Goal: Task Accomplishment & Management: Use online tool/utility

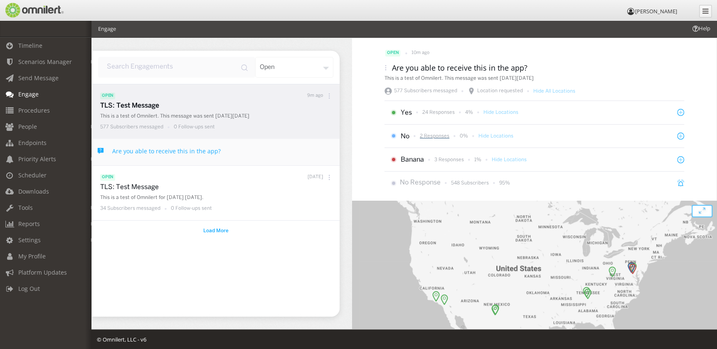
click at [432, 137] on p "2 Responses" at bounding box center [434, 136] width 29 height 7
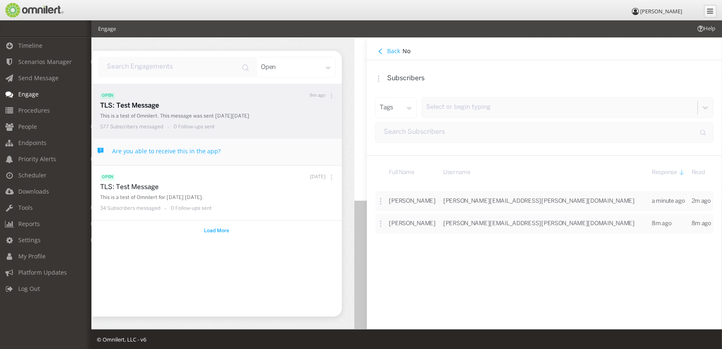
click at [453, 77] on p "Subscribers" at bounding box center [550, 79] width 326 height 10
click at [393, 53] on h4 "Back" at bounding box center [393, 51] width 13 height 8
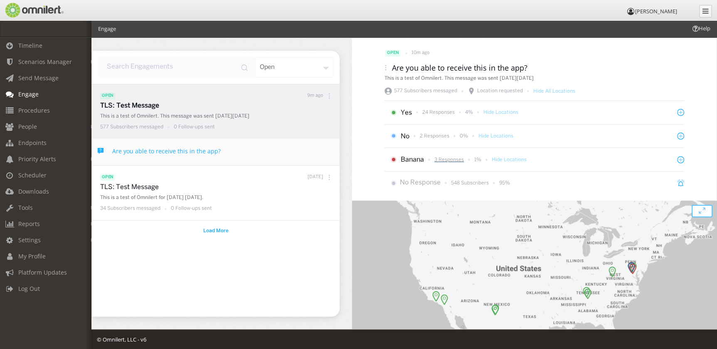
click at [453, 159] on p "3 Responses" at bounding box center [448, 159] width 29 height 7
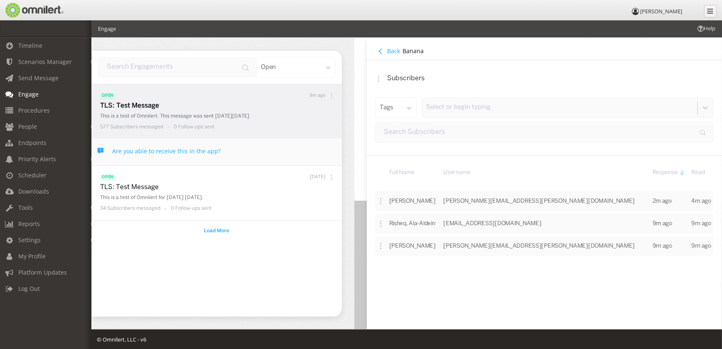
click at [381, 52] on icon at bounding box center [380, 50] width 5 height 5
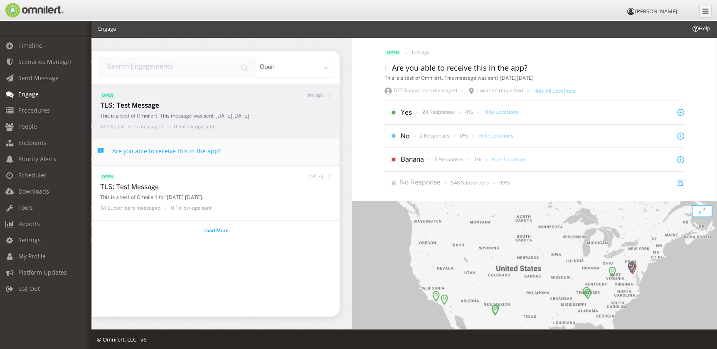
click at [560, 47] on div "open 10m ago Are you able to receive this in the app? This is a test of Omniler…" at bounding box center [533, 116] width 319 height 157
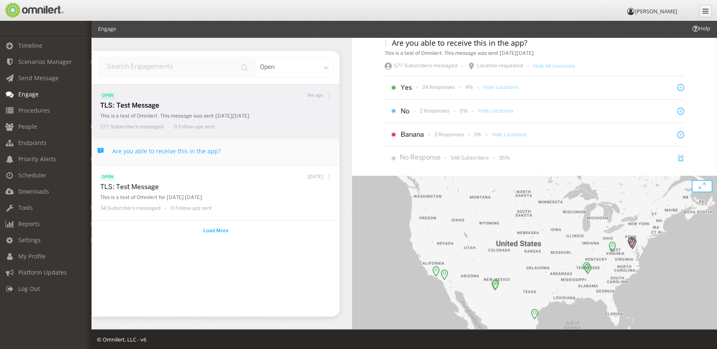
scroll to position [37, 0]
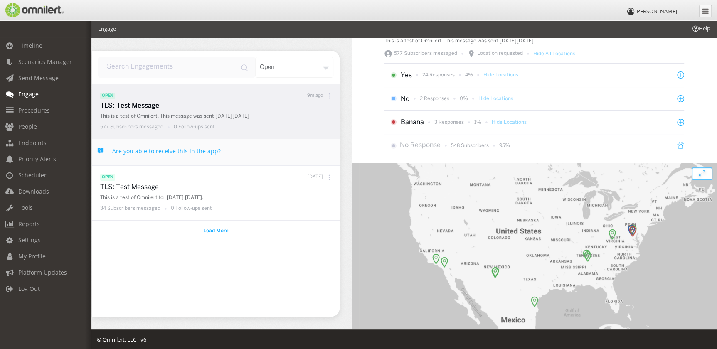
click at [530, 304] on img at bounding box center [533, 301] width 7 height 11
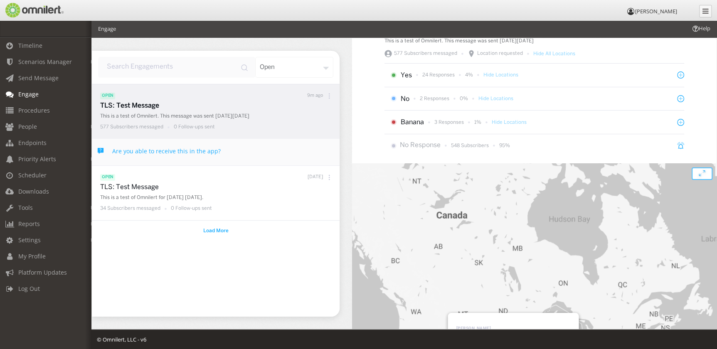
scroll to position [75, 0]
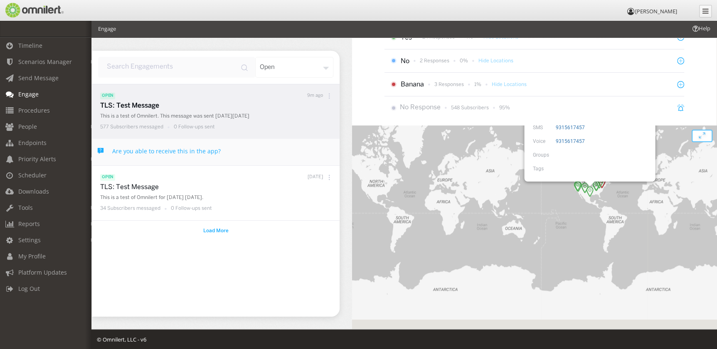
click at [615, 209] on div "To navigate, press the arrow keys. [PERSON_NAME] E-mail [PERSON_NAME][EMAIL_ADD…" at bounding box center [534, 232] width 364 height 215
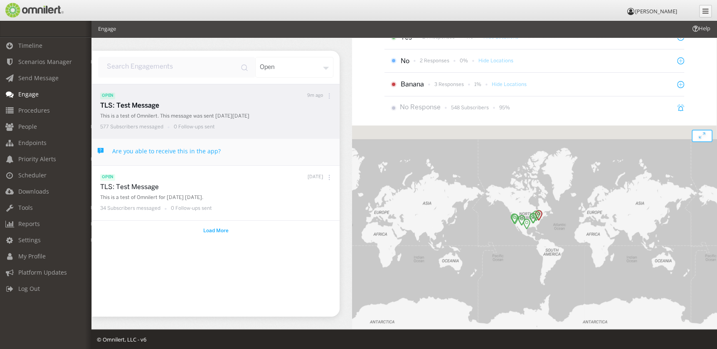
drag, startPoint x: 613, startPoint y: 197, endPoint x: 541, endPoint y: 229, distance: 79.0
click at [549, 231] on div at bounding box center [534, 232] width 364 height 215
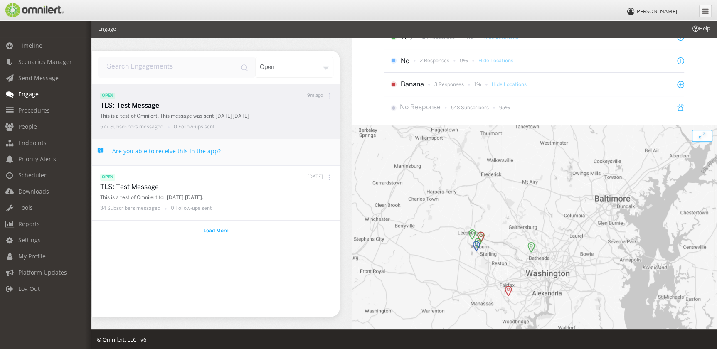
drag, startPoint x: 539, startPoint y: 292, endPoint x: 533, endPoint y: 192, distance: 100.3
click at [533, 192] on div at bounding box center [534, 232] width 364 height 215
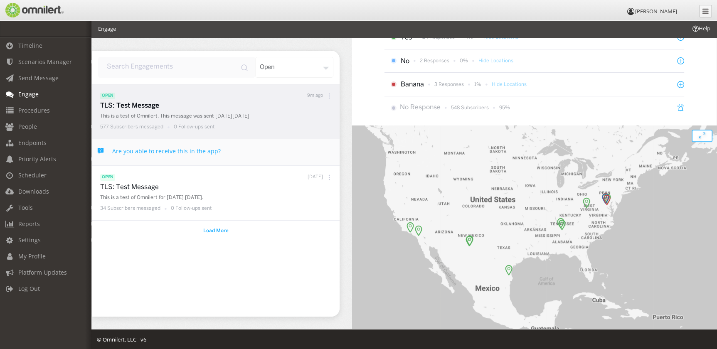
drag, startPoint x: 410, startPoint y: 201, endPoint x: 530, endPoint y: 209, distance: 119.9
click at [530, 209] on div at bounding box center [534, 232] width 364 height 215
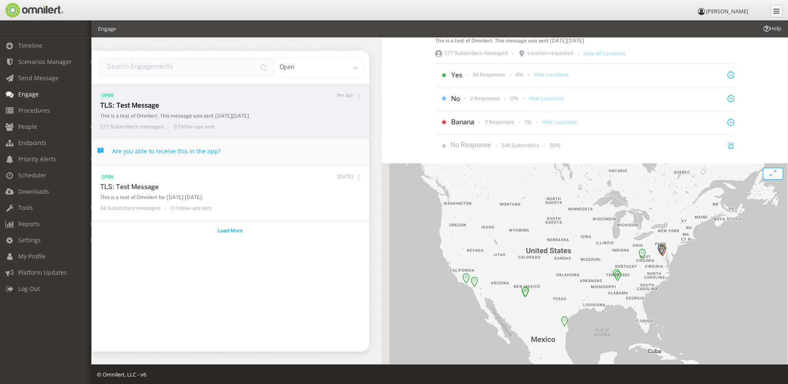
scroll to position [38, 0]
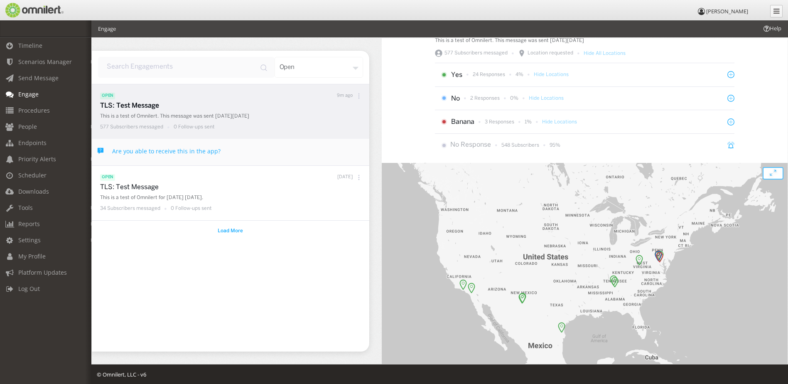
drag, startPoint x: 736, startPoint y: 216, endPoint x: 732, endPoint y: 221, distance: 6.2
click at [716, 221] on div at bounding box center [585, 281] width 406 height 236
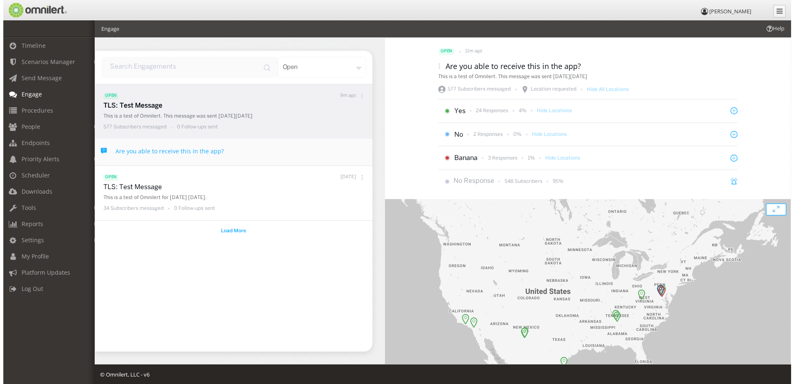
scroll to position [0, 0]
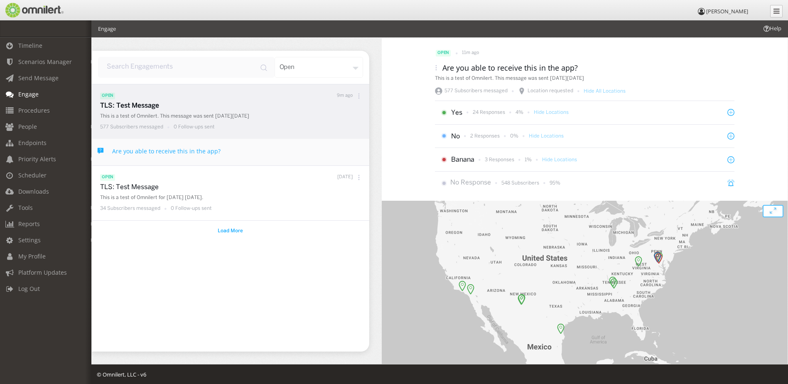
drag, startPoint x: 733, startPoint y: 241, endPoint x: 733, endPoint y: 204, distance: 37.0
click at [716, 204] on div at bounding box center [585, 319] width 406 height 236
click at [339, 15] on header "[PERSON_NAME]" at bounding box center [394, 10] width 788 height 20
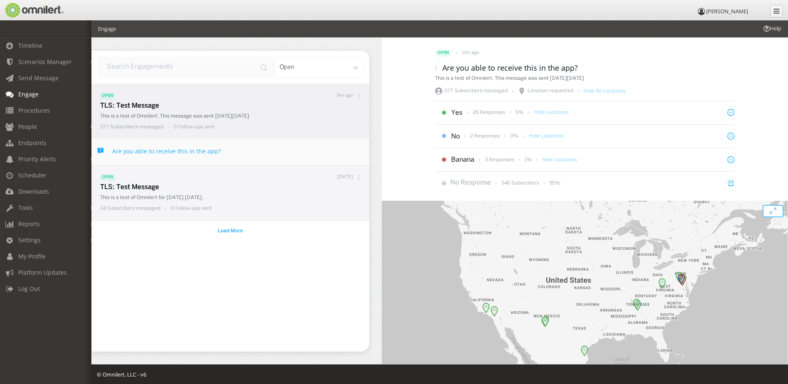
click at [358, 176] on icon at bounding box center [359, 177] width 6 height 6
click at [345, 228] on div "Archive" at bounding box center [338, 230] width 61 height 18
click at [499, 160] on p "4 Responses" at bounding box center [499, 159] width 29 height 7
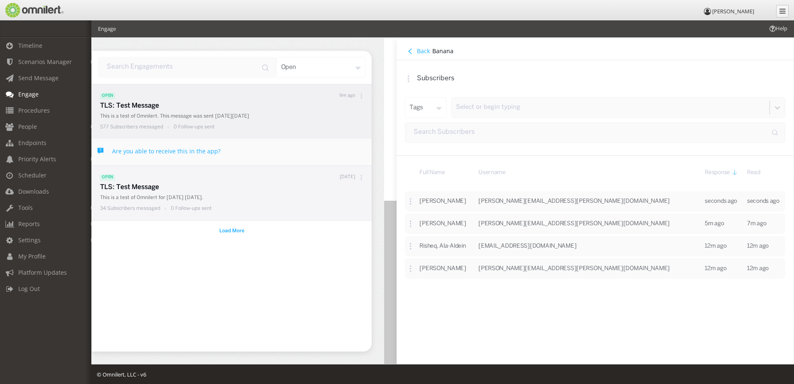
click at [416, 51] on button "Back" at bounding box center [418, 51] width 27 height 9
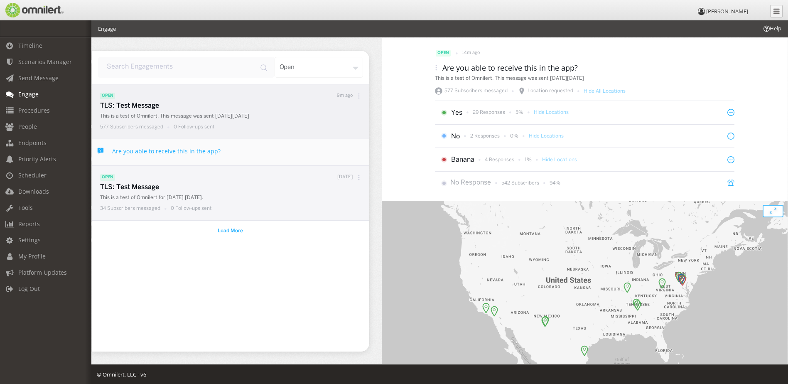
click at [582, 349] on img at bounding box center [584, 350] width 7 height 11
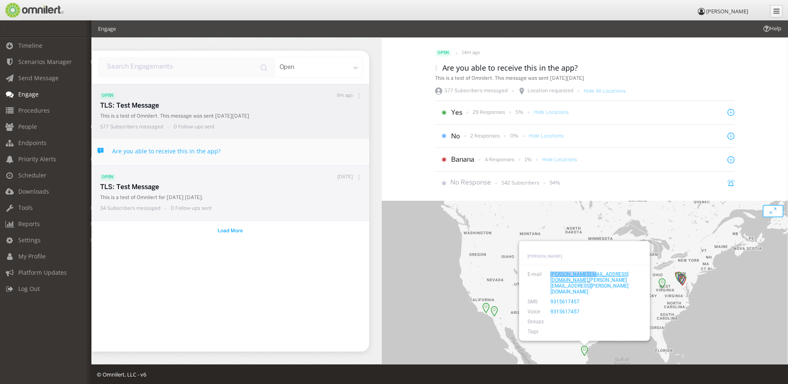
drag, startPoint x: 545, startPoint y: 287, endPoint x: 584, endPoint y: 287, distance: 38.6
click at [584, 287] on div "[PERSON_NAME][EMAIL_ADDRESS][DOMAIN_NAME] , [PERSON_NAME][DOMAIN_NAME][EMAIL_AD…" at bounding box center [594, 282] width 96 height 23
copy link "[PERSON_NAME].[PERSON_NAME]"
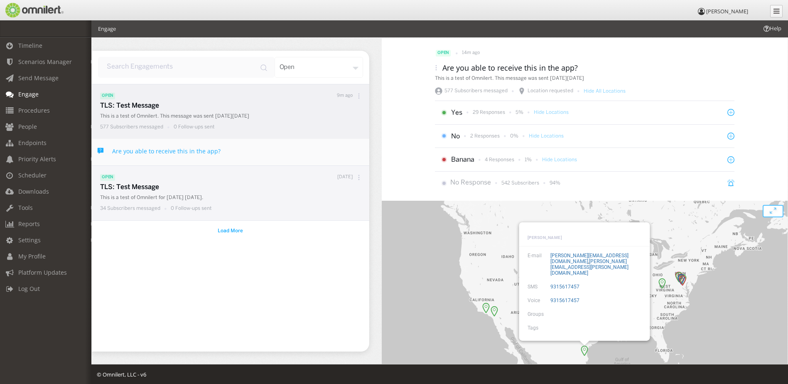
click at [649, 349] on div "[PERSON_NAME] E-mail [PERSON_NAME][EMAIL_ADDRESS][DOMAIN_NAME] , [PERSON_NAME][…" at bounding box center [585, 319] width 406 height 236
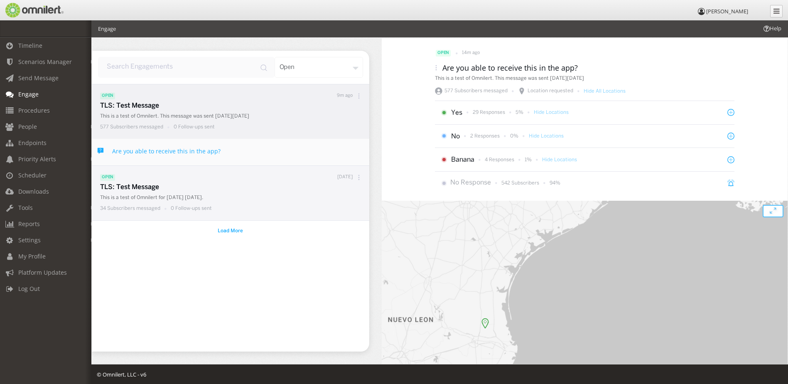
drag, startPoint x: 555, startPoint y: 334, endPoint x: 578, endPoint y: 220, distance: 116.2
click at [578, 220] on div at bounding box center [585, 319] width 406 height 236
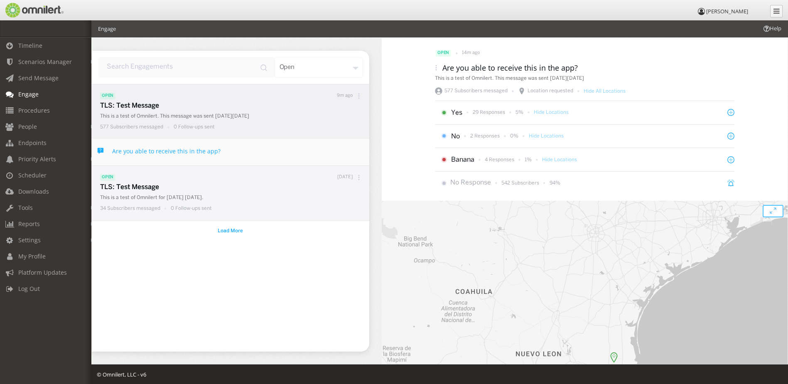
drag, startPoint x: 611, startPoint y: 261, endPoint x: 605, endPoint y: 345, distance: 84.1
click at [605, 345] on div at bounding box center [585, 319] width 406 height 236
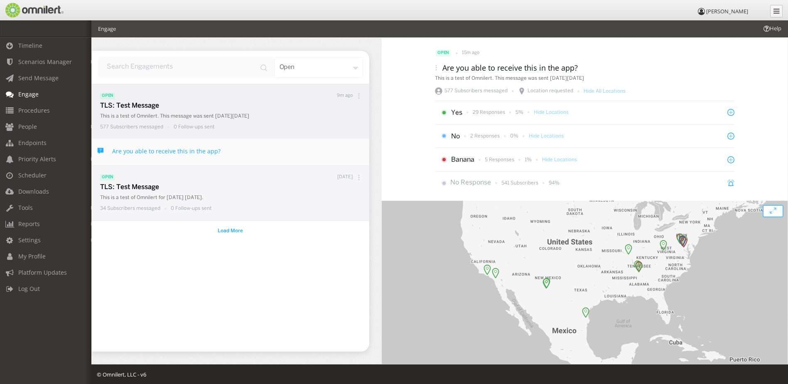
drag, startPoint x: 621, startPoint y: 332, endPoint x: 614, endPoint y: 288, distance: 44.6
click at [614, 288] on div at bounding box center [585, 319] width 406 height 236
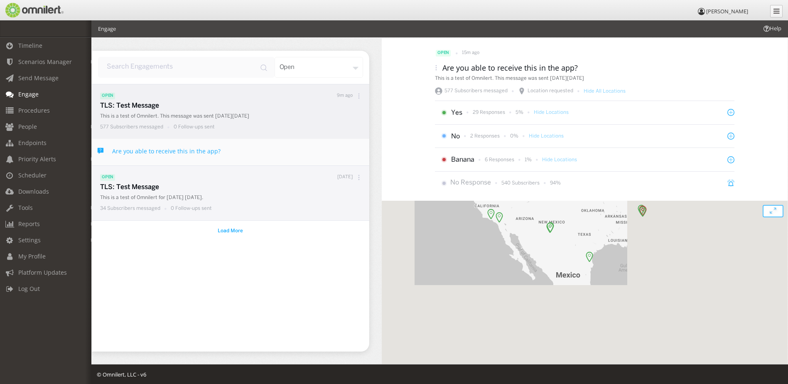
drag, startPoint x: 621, startPoint y: 283, endPoint x: 621, endPoint y: 226, distance: 57.7
click at [621, 226] on div at bounding box center [585, 319] width 406 height 236
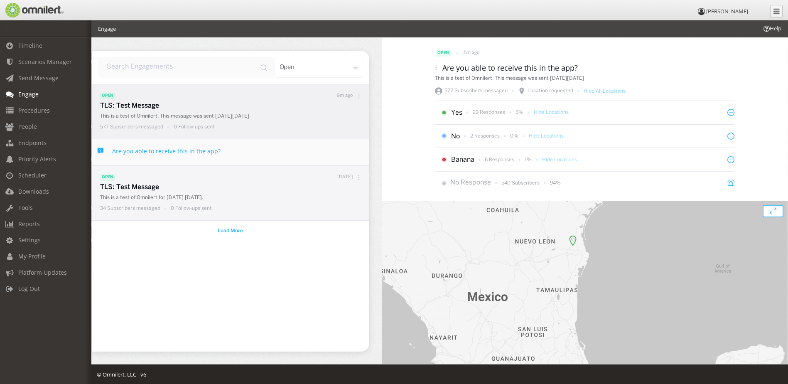
drag, startPoint x: 607, startPoint y: 215, endPoint x: 591, endPoint y: 273, distance: 60.4
click at [591, 273] on div at bounding box center [585, 319] width 406 height 236
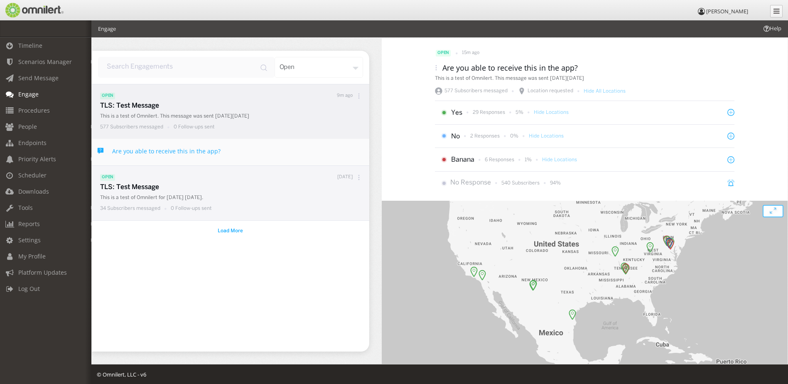
drag, startPoint x: 443, startPoint y: 223, endPoint x: 535, endPoint y: 314, distance: 129.0
click at [535, 314] on div at bounding box center [585, 319] width 406 height 236
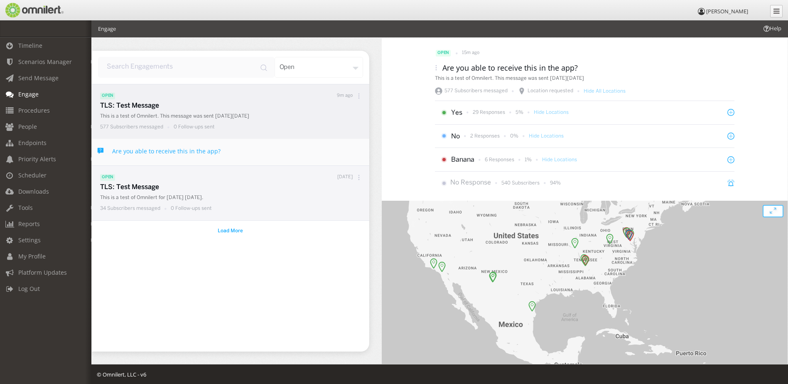
drag, startPoint x: 531, startPoint y: 272, endPoint x: 536, endPoint y: 245, distance: 27.1
click at [536, 245] on div at bounding box center [585, 319] width 406 height 236
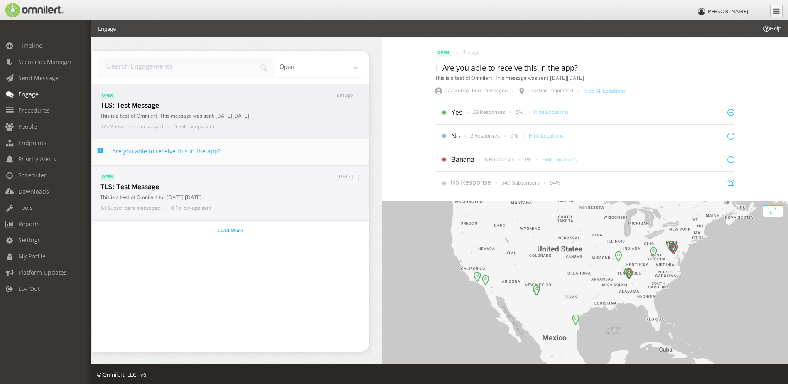
drag, startPoint x: 535, startPoint y: 243, endPoint x: 583, endPoint y: 257, distance: 50.5
click at [583, 257] on div at bounding box center [585, 319] width 406 height 236
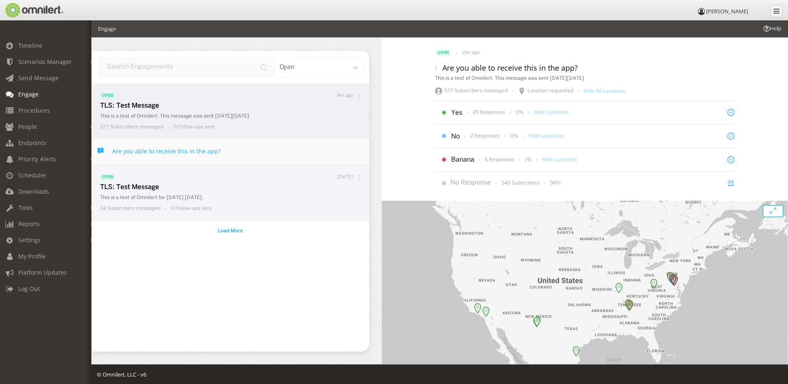
drag, startPoint x: 566, startPoint y: 248, endPoint x: 560, endPoint y: 284, distance: 35.7
click at [560, 284] on div at bounding box center [585, 319] width 406 height 236
click at [501, 161] on p "6 Responses" at bounding box center [499, 159] width 29 height 7
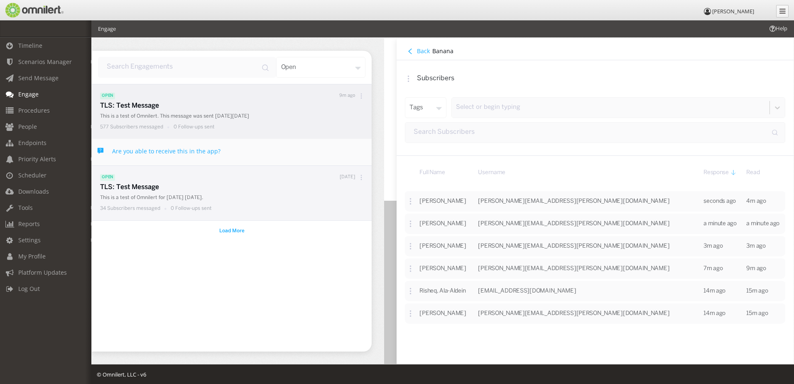
click at [419, 49] on h4 "Back" at bounding box center [423, 51] width 13 height 8
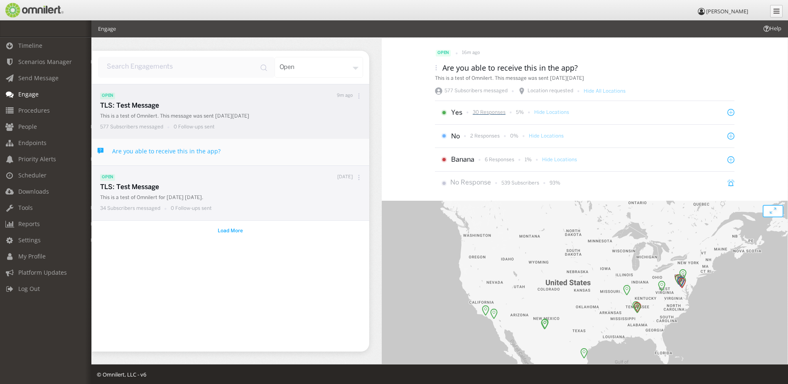
click at [491, 113] on p "30 Responses" at bounding box center [489, 112] width 33 height 7
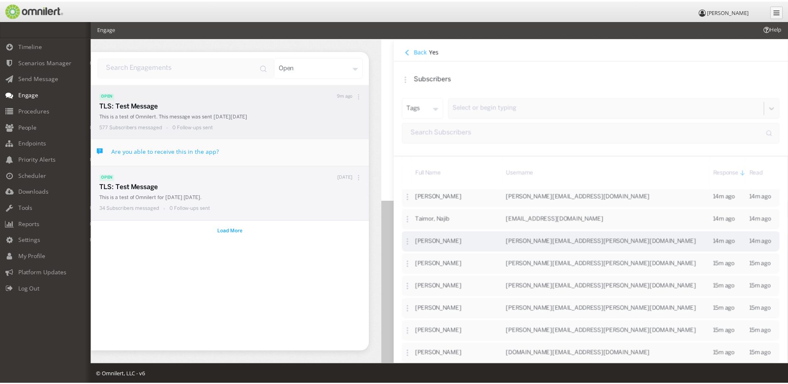
scroll to position [498, 0]
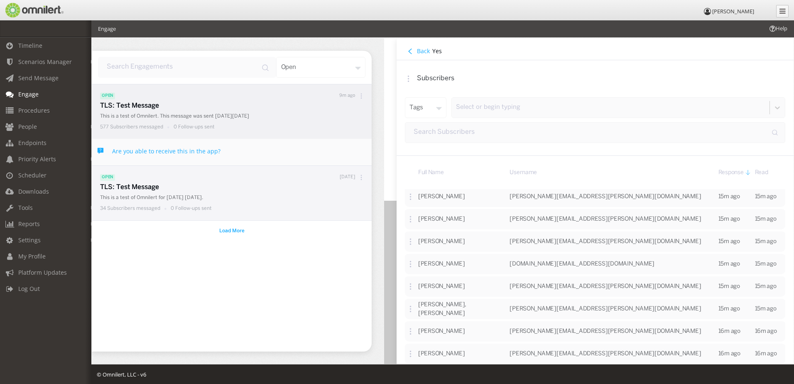
click at [417, 52] on button "Back" at bounding box center [418, 51] width 27 height 9
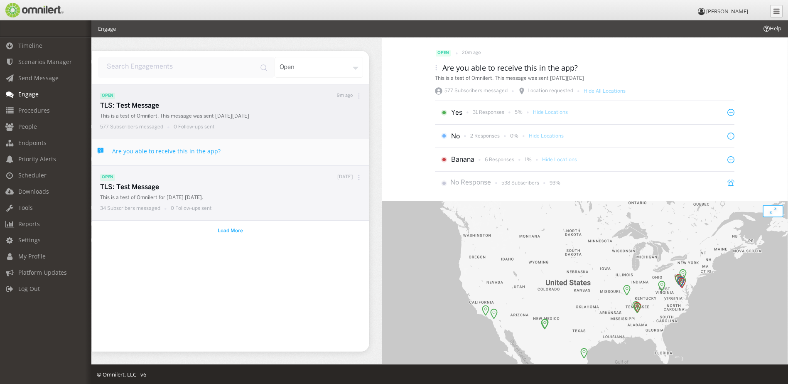
click at [359, 177] on icon at bounding box center [359, 177] width 1 height 1
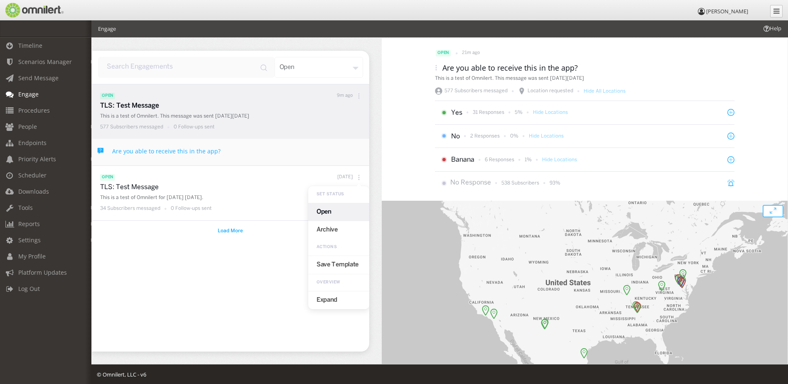
click at [180, 269] on div "open 9m ago TLS: Test Message This is a test of Omnilert. This message was sent…" at bounding box center [231, 218] width 278 height 268
click at [37, 111] on span "Procedures" at bounding box center [34, 110] width 32 height 8
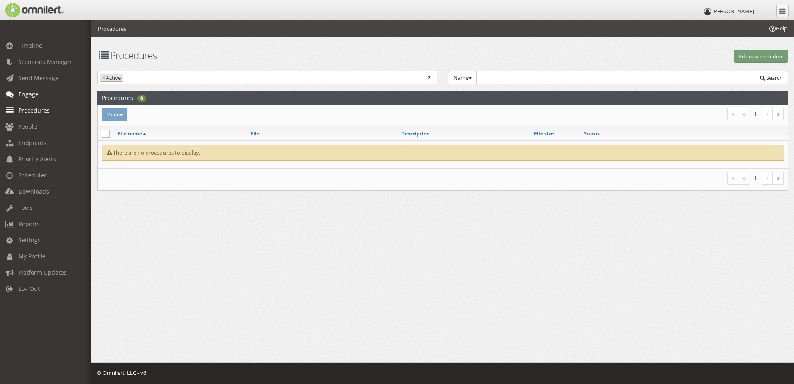
click at [36, 96] on span "Engage" at bounding box center [28, 94] width 20 height 8
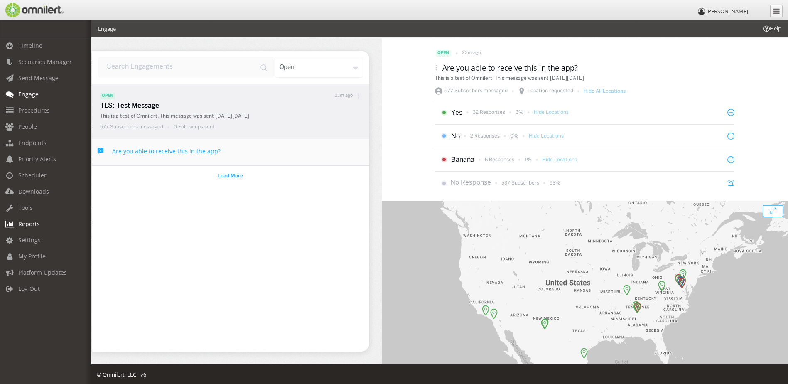
click at [40, 226] on link "Reports" at bounding box center [49, 224] width 99 height 16
click at [44, 241] on link "Subscriber Status" at bounding box center [49, 242] width 99 height 14
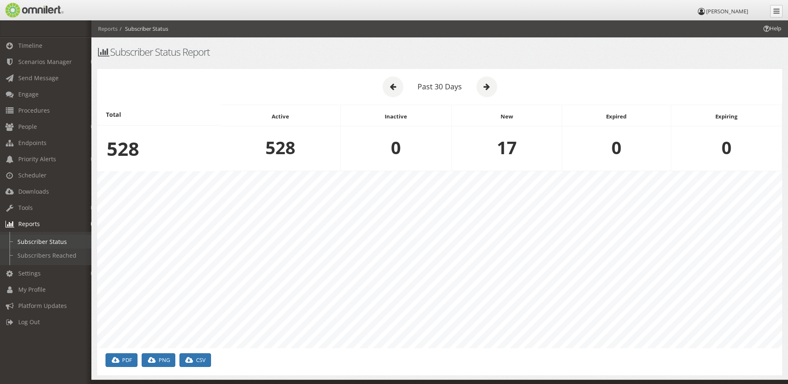
scroll to position [177, 685]
click at [50, 252] on link "Subscribers Reached" at bounding box center [49, 255] width 99 height 14
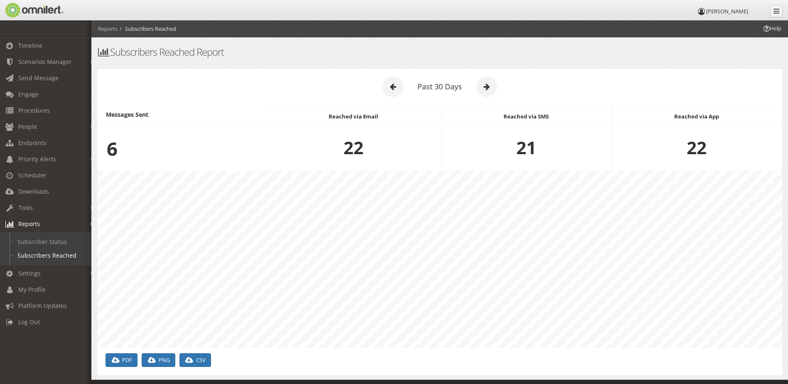
scroll to position [177, 685]
click at [47, 52] on link "Timeline" at bounding box center [49, 45] width 99 height 16
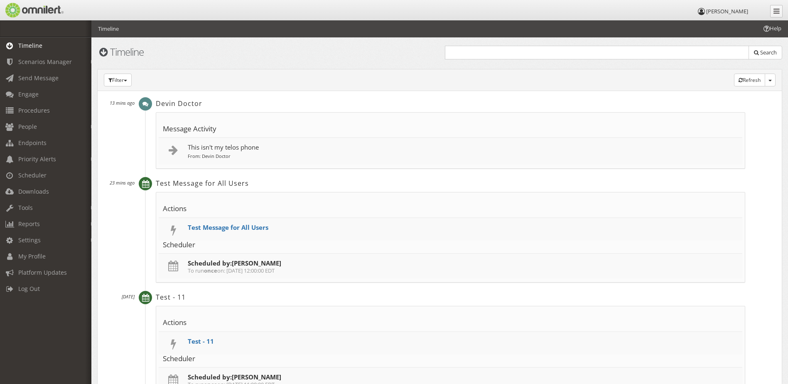
click at [259, 99] on h2 "Devin Doctor" at bounding box center [450, 103] width 589 height 9
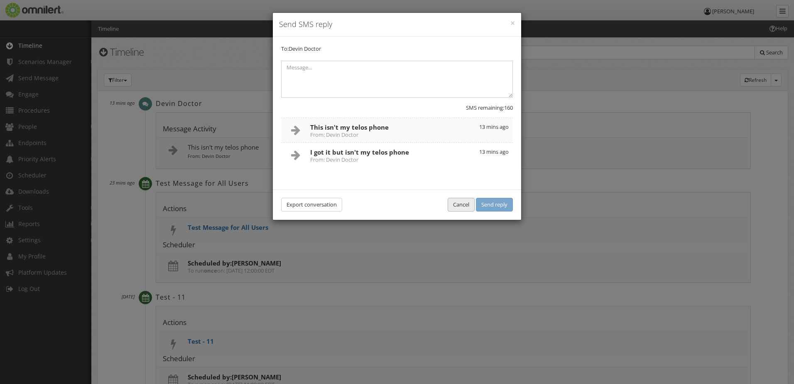
click at [456, 205] on button "Cancel" at bounding box center [461, 205] width 27 height 14
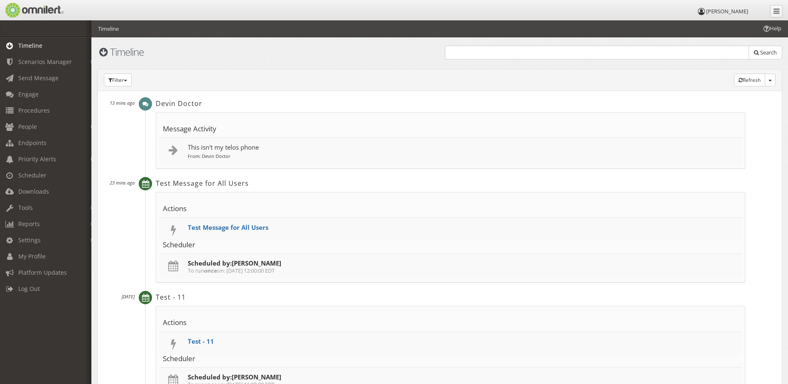
click at [251, 157] on td "This isn't my telos phone From: Devin Doctor" at bounding box center [463, 151] width 559 height 27
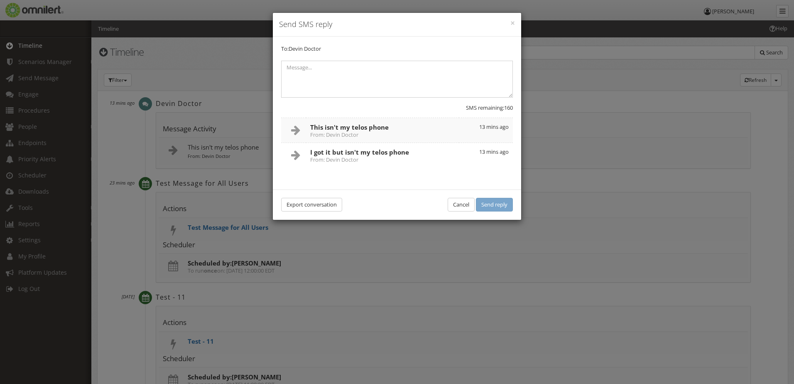
click at [369, 160] on small "From: Devin Doctor" at bounding box center [382, 159] width 145 height 5
click at [317, 152] on h4 "I got it but isn't my telos phone From: Devin Doctor" at bounding box center [382, 155] width 145 height 15
click at [511, 24] on button "×" at bounding box center [513, 23] width 5 height 8
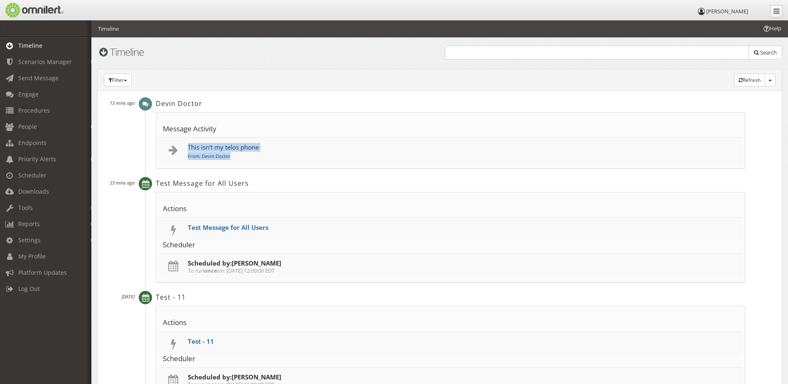
drag, startPoint x: 265, startPoint y: 158, endPoint x: 180, endPoint y: 141, distance: 86.8
click at [180, 141] on tr "This isn't my telos phone From: Devin Doctor" at bounding box center [451, 151] width 584 height 27
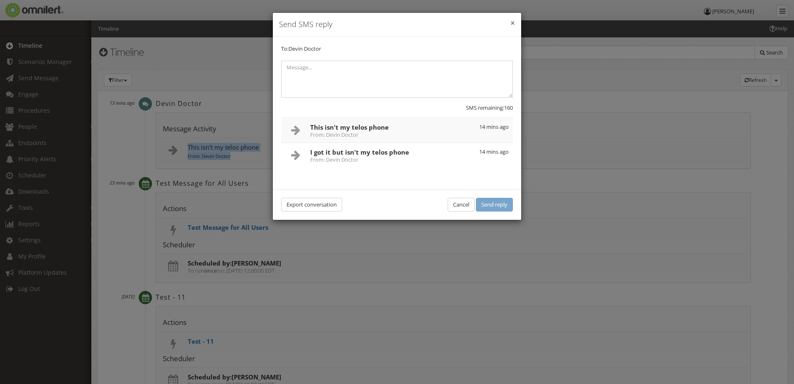
click at [511, 22] on button "×" at bounding box center [513, 23] width 5 height 8
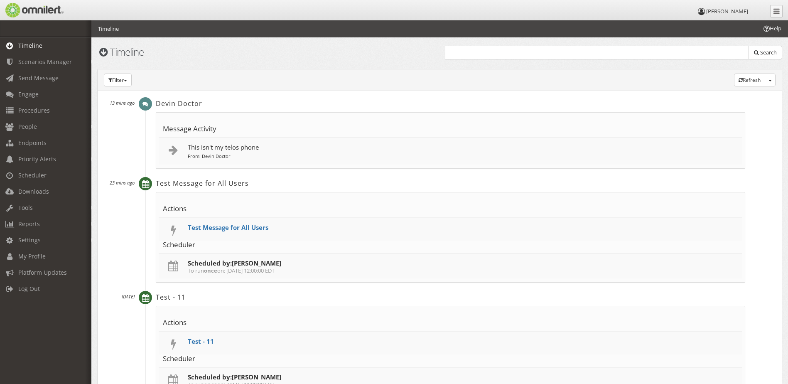
click at [266, 108] on h2 "Devin Doctor" at bounding box center [450, 103] width 589 height 9
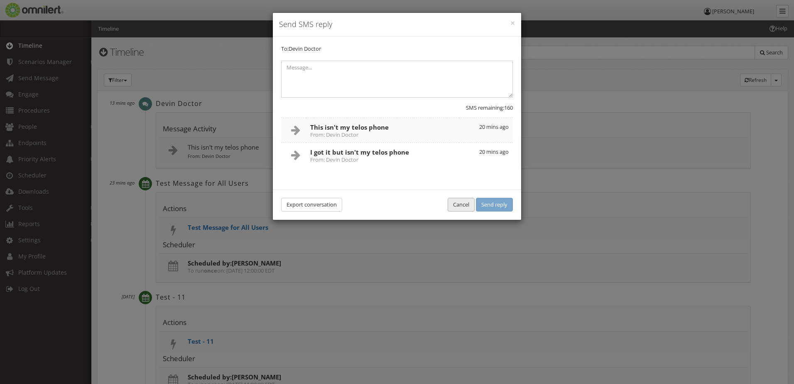
click at [459, 207] on button "Cancel" at bounding box center [461, 205] width 27 height 14
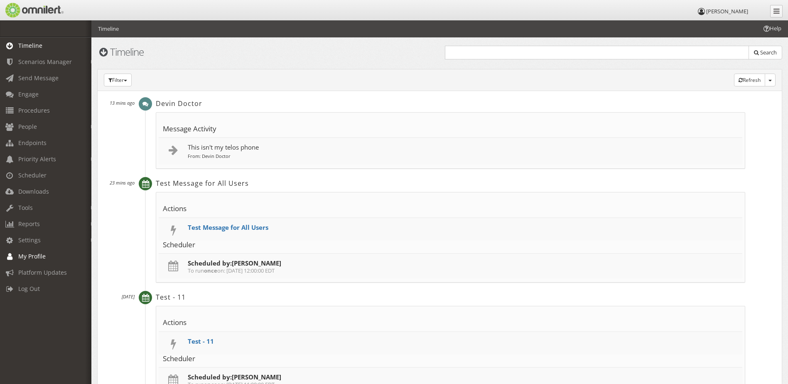
click at [40, 257] on span "My Profile" at bounding box center [31, 256] width 27 height 8
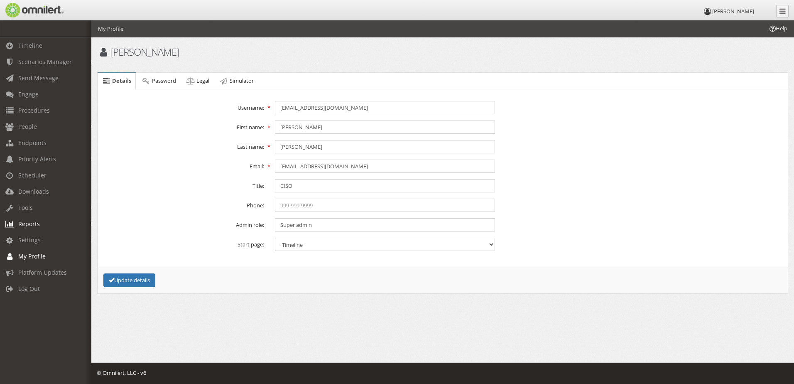
click at [40, 220] on link "Reports" at bounding box center [49, 224] width 99 height 16
click at [49, 140] on link "Endpoints" at bounding box center [49, 143] width 99 height 16
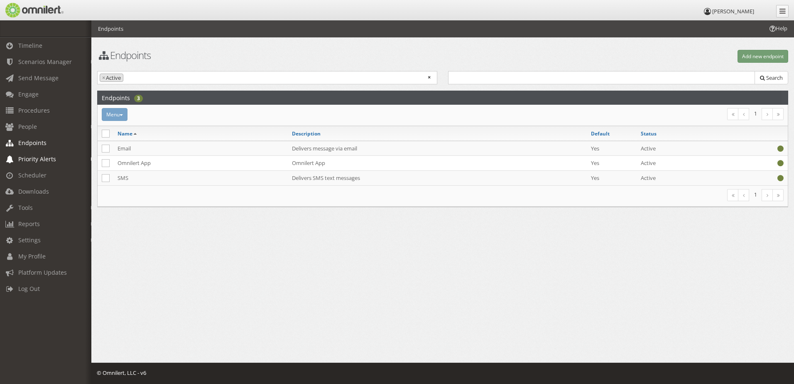
click at [41, 159] on span "Priority Alerts" at bounding box center [37, 159] width 38 height 8
click at [41, 178] on link "Tip Report" at bounding box center [49, 177] width 99 height 14
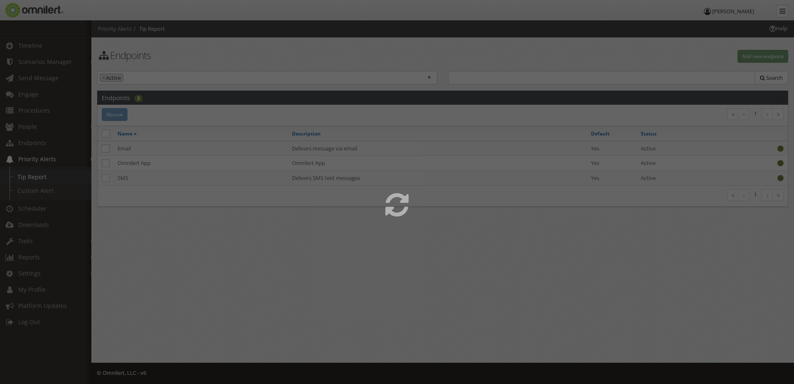
select select
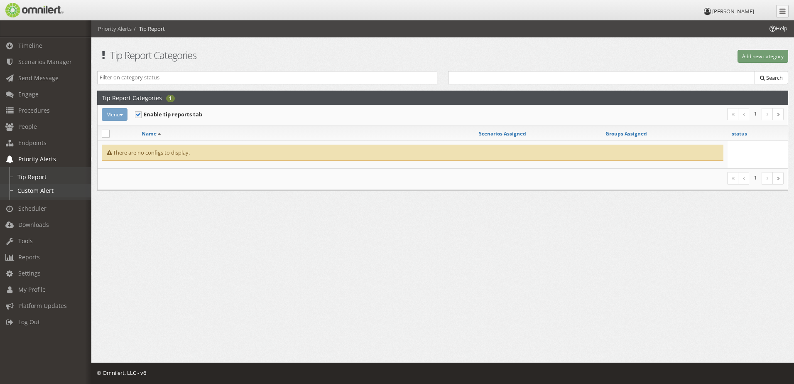
click at [40, 187] on link "Custom Alert" at bounding box center [49, 191] width 99 height 14
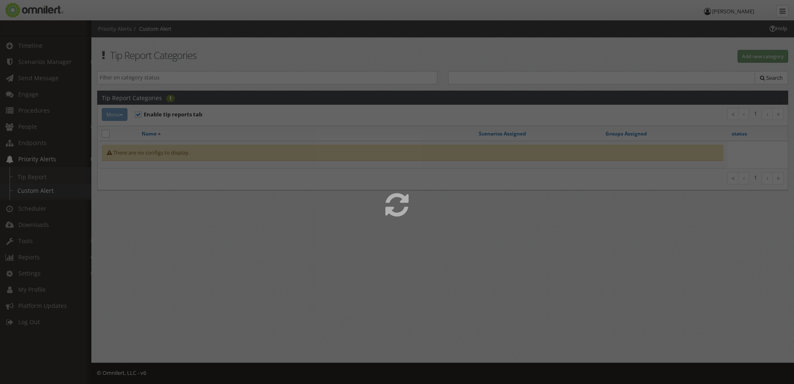
select select
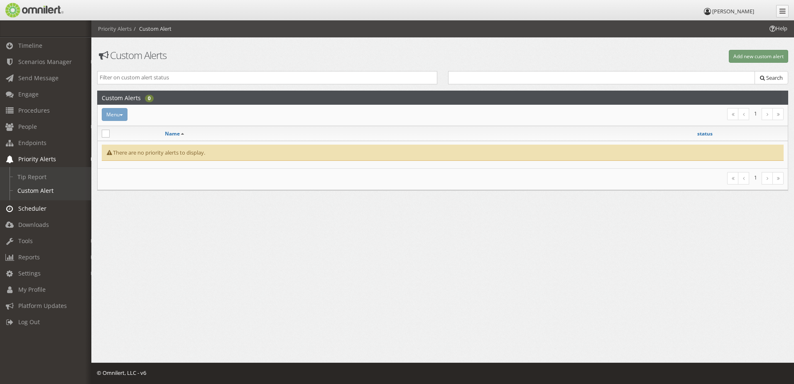
click at [37, 203] on link "Scheduler" at bounding box center [49, 208] width 99 height 16
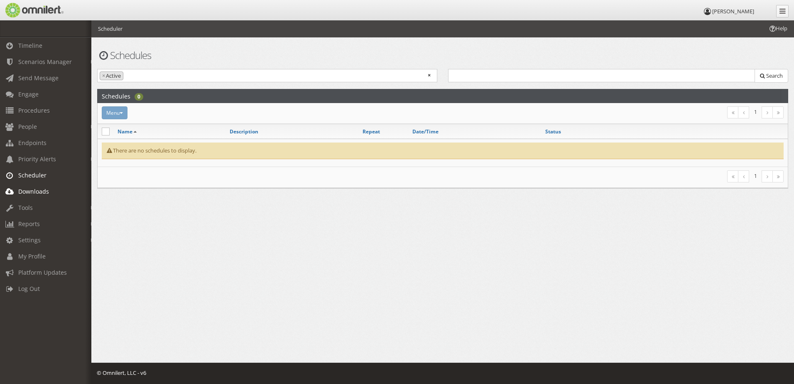
click at [38, 192] on span "Downloads" at bounding box center [33, 191] width 31 height 8
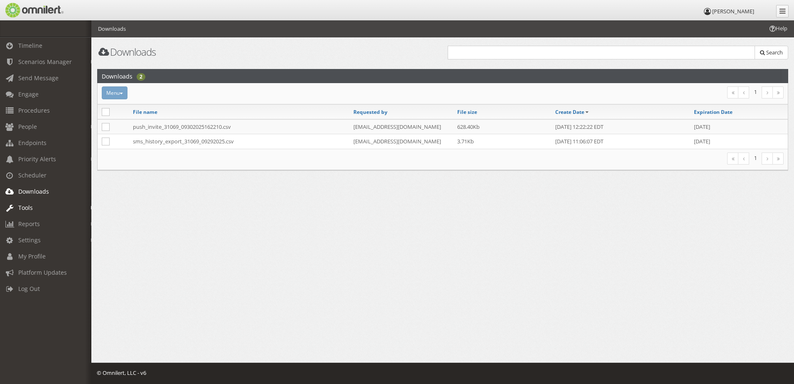
click at [41, 205] on link "Tools" at bounding box center [49, 207] width 99 height 16
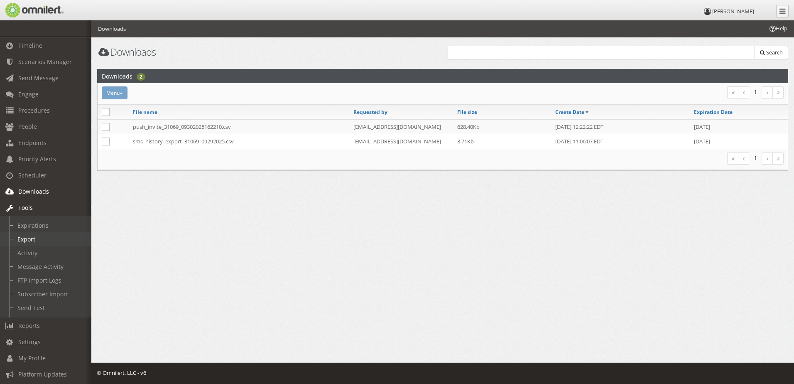
click at [47, 234] on link "Export" at bounding box center [49, 239] width 99 height 14
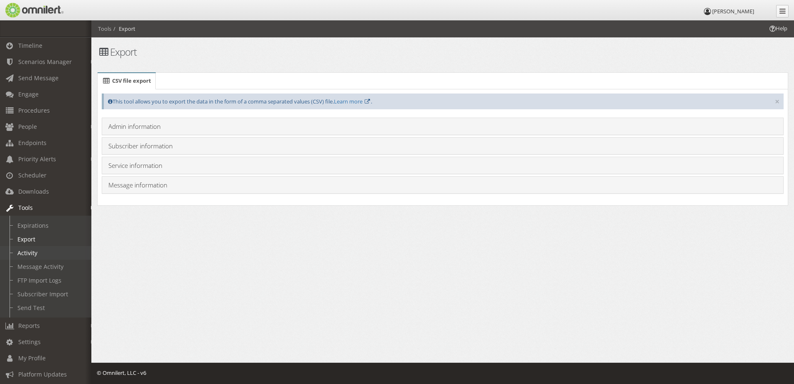
click at [38, 249] on link "Activity" at bounding box center [49, 253] width 99 height 14
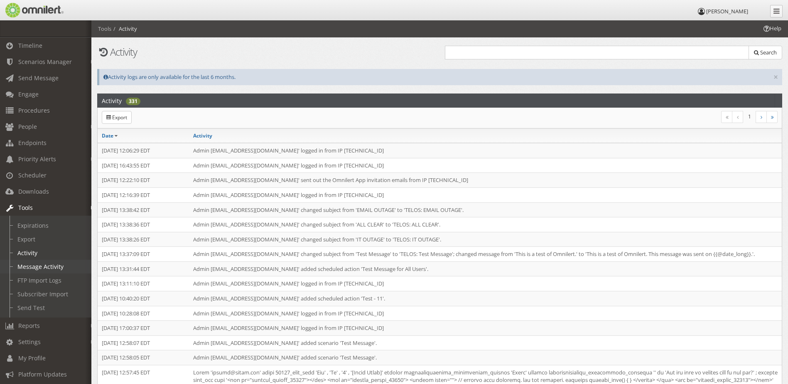
click at [46, 265] on link "Message Activity" at bounding box center [49, 267] width 99 height 14
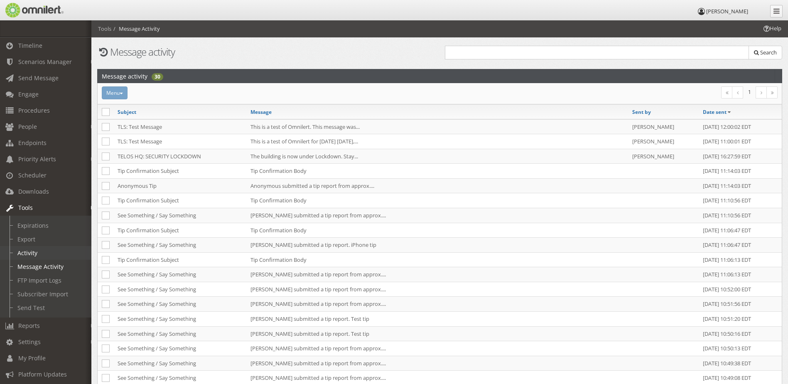
click at [43, 257] on link "Activity" at bounding box center [49, 253] width 99 height 14
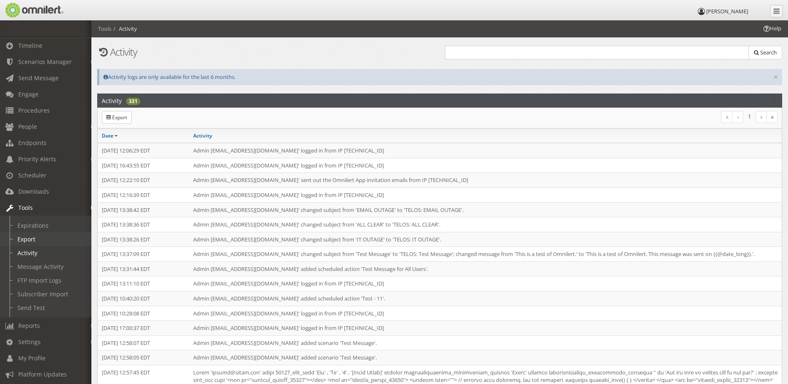
click at [44, 241] on link "Export" at bounding box center [49, 239] width 99 height 14
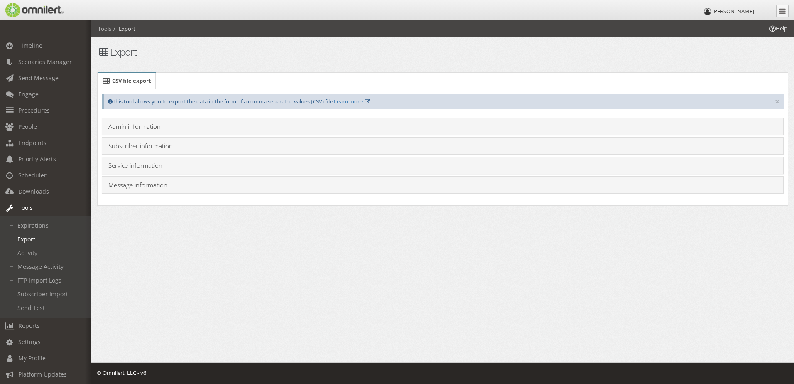
click at [139, 183] on link "Message information" at bounding box center [137, 185] width 59 height 8
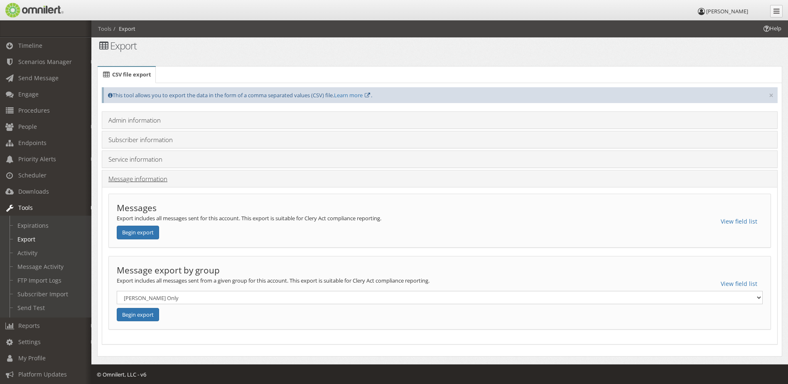
scroll to position [8, 0]
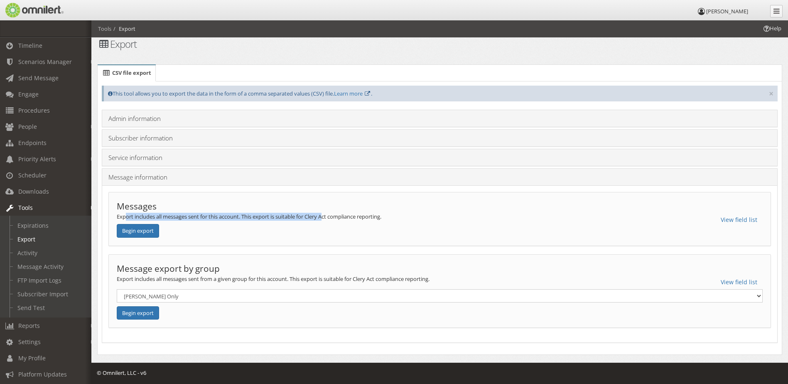
drag, startPoint x: 125, startPoint y: 215, endPoint x: 325, endPoint y: 216, distance: 200.7
click at [325, 216] on p "Export includes all messages sent for this account. This export is suitable for…" at bounding box center [440, 217] width 646 height 8
drag, startPoint x: 325, startPoint y: 216, endPoint x: 248, endPoint y: 221, distance: 77.0
click at [248, 221] on div "Messages Export includes all messages sent for this account. This export is sui…" at bounding box center [439, 219] width 663 height 54
drag, startPoint x: 259, startPoint y: 216, endPoint x: 329, endPoint y: 222, distance: 70.1
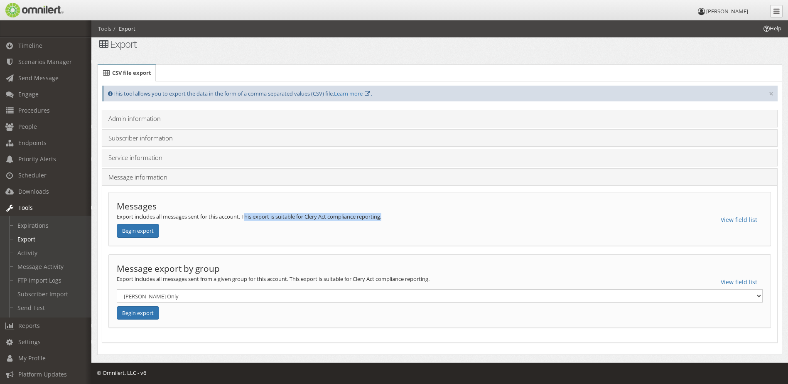
click at [329, 222] on div "Messages Export includes all messages sent for this account. This export is sui…" at bounding box center [439, 219] width 663 height 54
drag, startPoint x: 329, startPoint y: 222, endPoint x: 245, endPoint y: 236, distance: 85.2
click at [245, 236] on div "Messages Export includes all messages sent for this account. This export is sui…" at bounding box center [439, 219] width 663 height 54
click at [223, 300] on select "[PERSON_NAME] Only Test Group Tip Reports" at bounding box center [440, 295] width 646 height 13
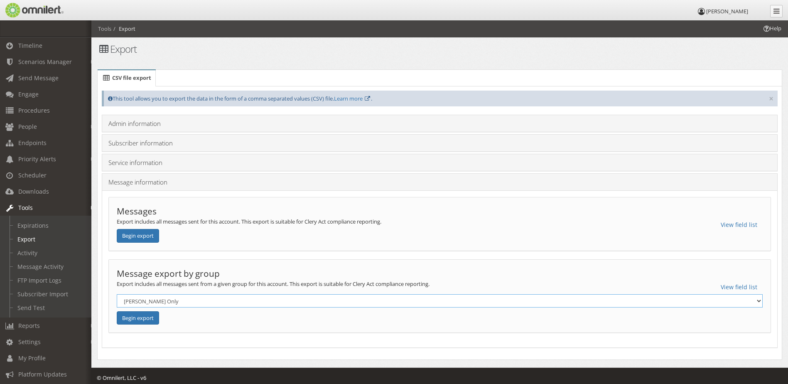
scroll to position [0, 0]
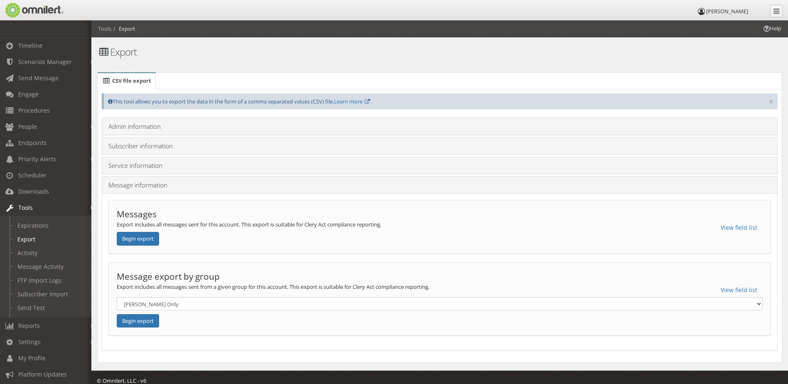
click at [258, 243] on div "Messages Export includes all messages sent for this account. This export is sui…" at bounding box center [439, 227] width 663 height 54
click at [153, 145] on link "Subscriber information" at bounding box center [140, 146] width 64 height 8
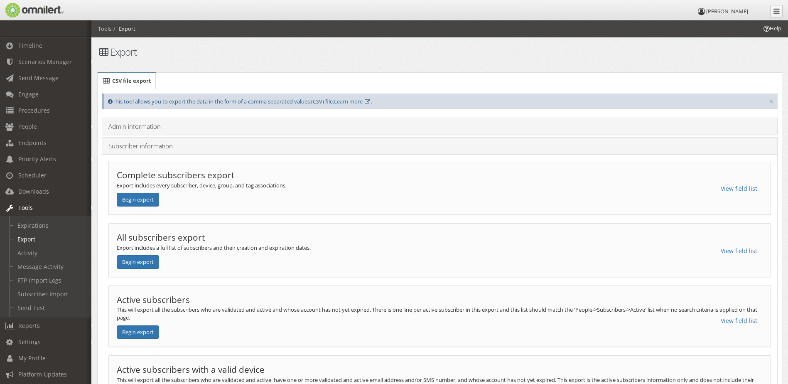
click at [204, 146] on h4 "Subscriber information" at bounding box center [439, 146] width 663 height 8
click at [158, 130] on link "Admin information" at bounding box center [134, 126] width 52 height 8
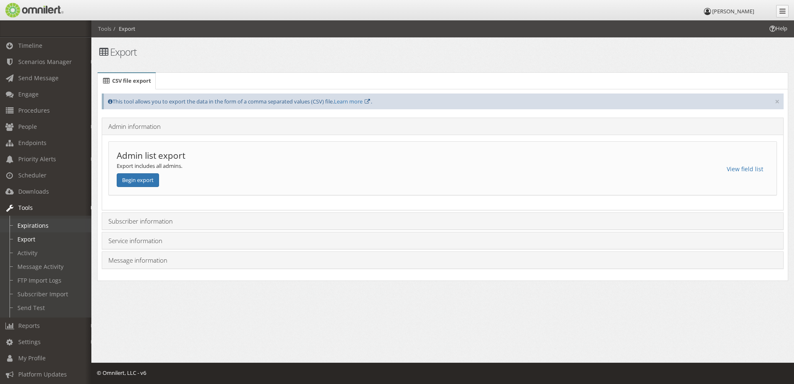
click at [40, 226] on link "Expirations" at bounding box center [49, 226] width 99 height 14
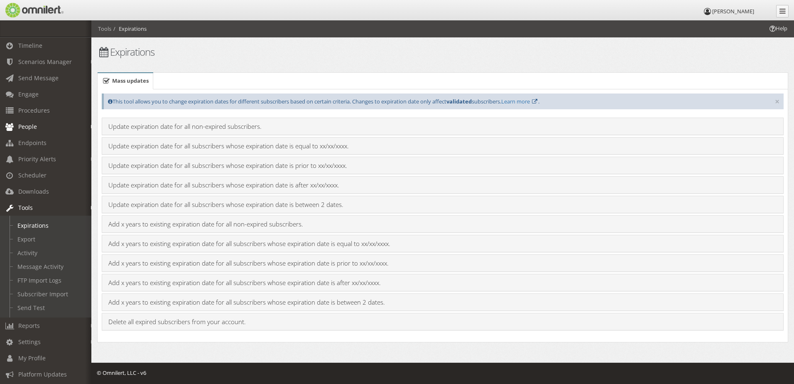
click at [37, 123] on link "People" at bounding box center [49, 126] width 99 height 16
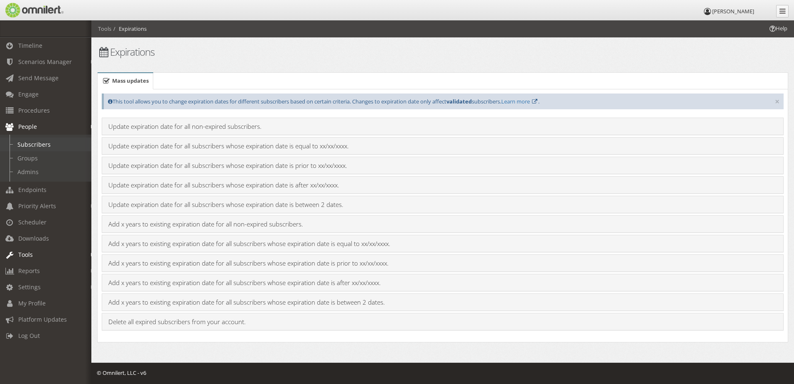
click at [32, 139] on link "Subscribers" at bounding box center [49, 145] width 99 height 14
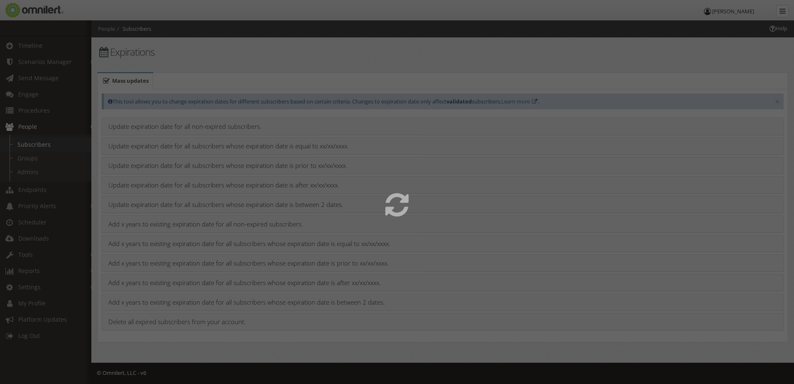
select select
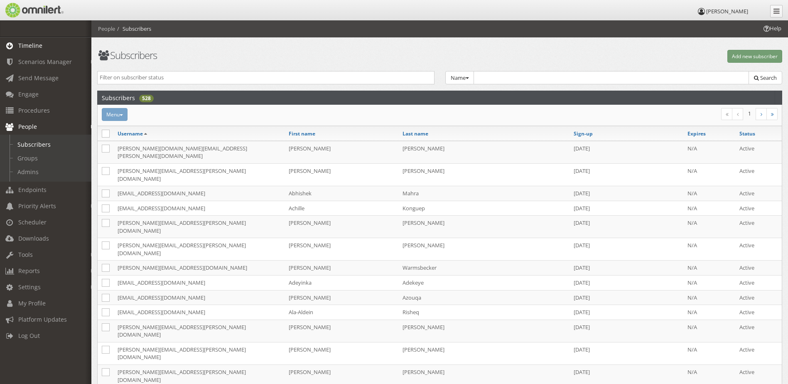
click at [42, 44] on link "Timeline" at bounding box center [49, 45] width 99 height 16
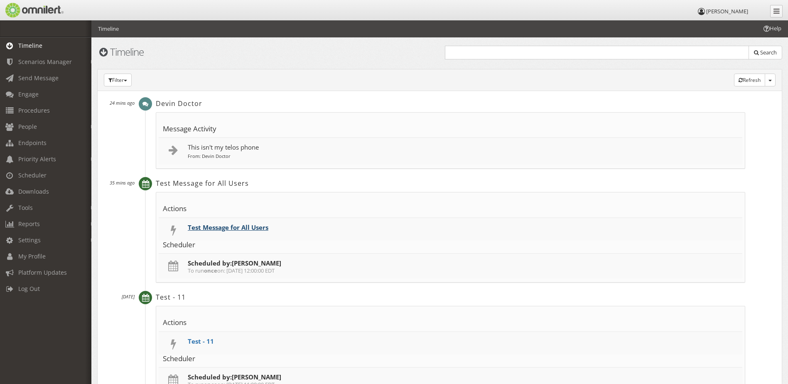
click at [220, 225] on link "Test Message for All Users" at bounding box center [228, 227] width 81 height 8
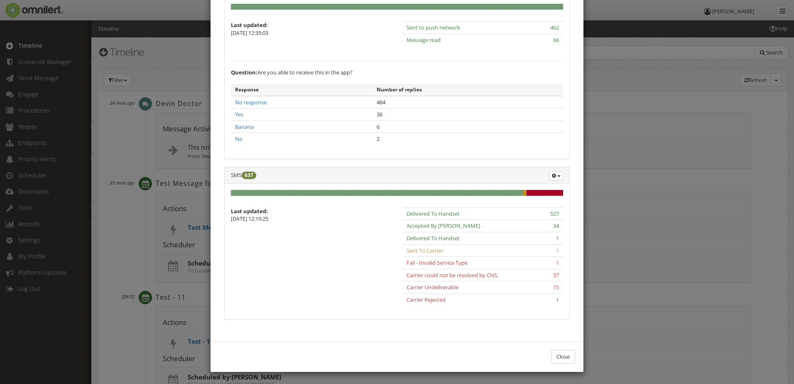
scroll to position [256, 0]
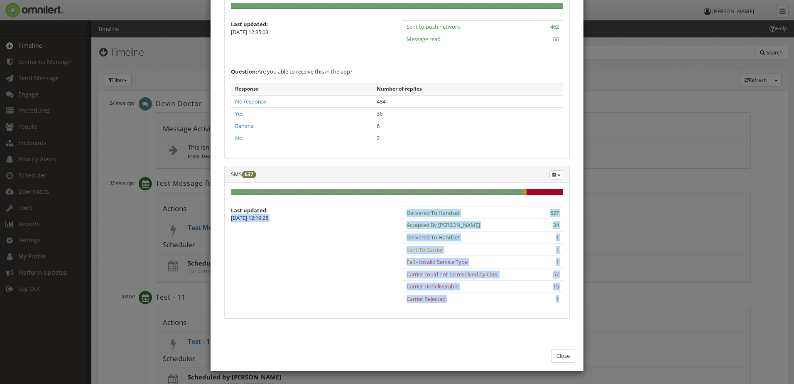
drag, startPoint x: 560, startPoint y: 299, endPoint x: 382, endPoint y: 213, distance: 197.7
click at [382, 213] on div "Last updated: [DATE] 12:19:25 Delivered To Handset 527 Accepted By Carrier 34 D…" at bounding box center [397, 259] width 343 height 106
drag, startPoint x: 382, startPoint y: 213, endPoint x: 342, endPoint y: 238, distance: 46.5
click at [342, 238] on div "Last updated: [DATE] 12:19:25 Delivered To Handset 527 Accepted By Carrier 34 D…" at bounding box center [397, 259] width 343 height 106
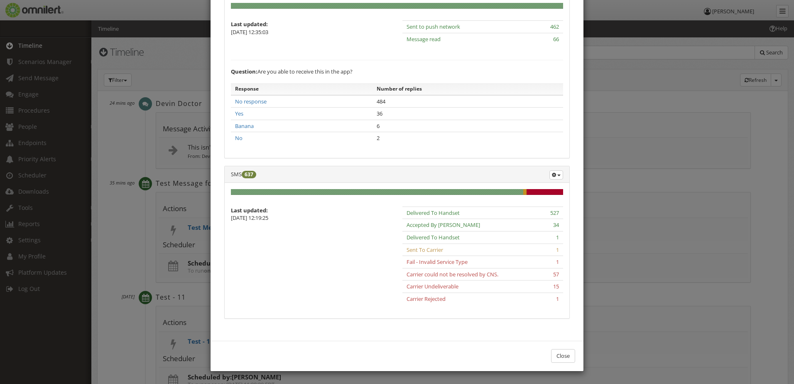
click at [335, 162] on div "OMNILERT APP 528 Export Details 100% Complete (success) 0% Complete (warning) 0…" at bounding box center [397, 73] width 356 height 186
click at [557, 177] on button "button" at bounding box center [557, 174] width 14 height 9
click at [524, 205] on link "Export Details" at bounding box center [530, 205] width 66 height 10
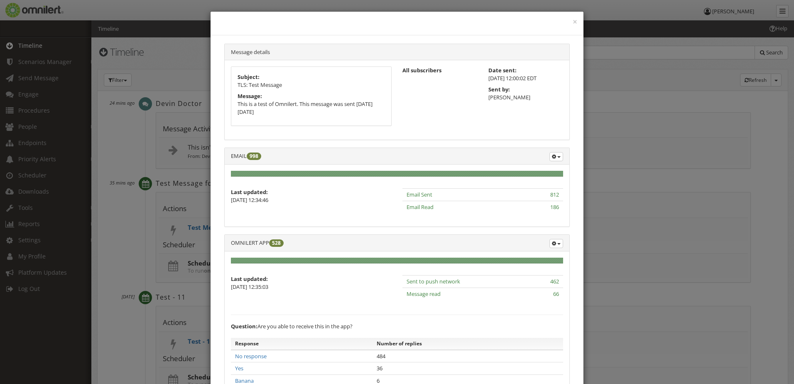
scroll to position [0, 0]
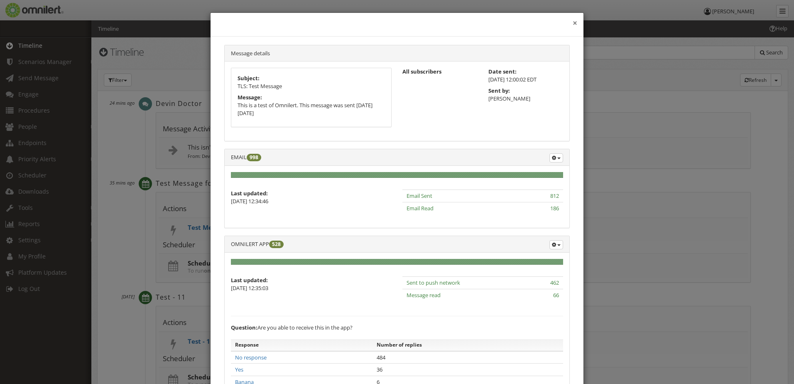
click at [573, 23] on button "×" at bounding box center [575, 23] width 5 height 8
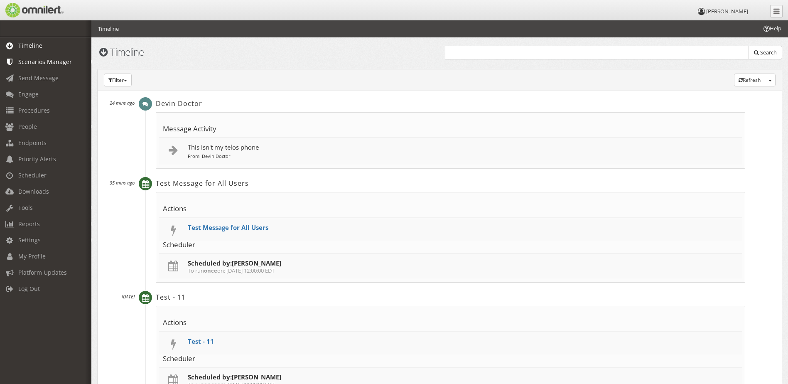
click at [51, 63] on span "Scenarios Manager" at bounding box center [45, 62] width 54 height 8
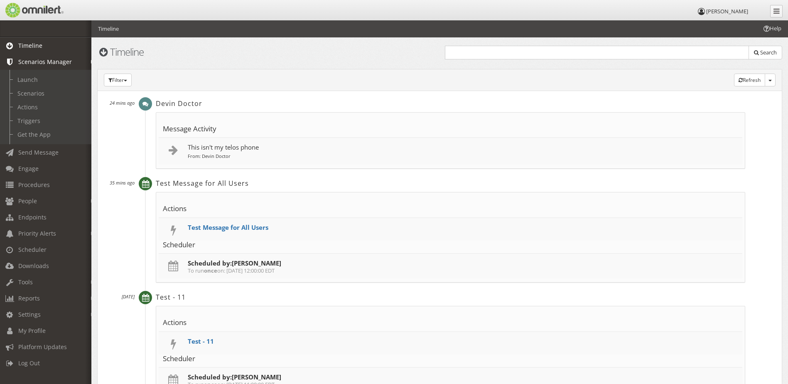
click at [51, 63] on span "Scenarios Manager" at bounding box center [45, 62] width 54 height 8
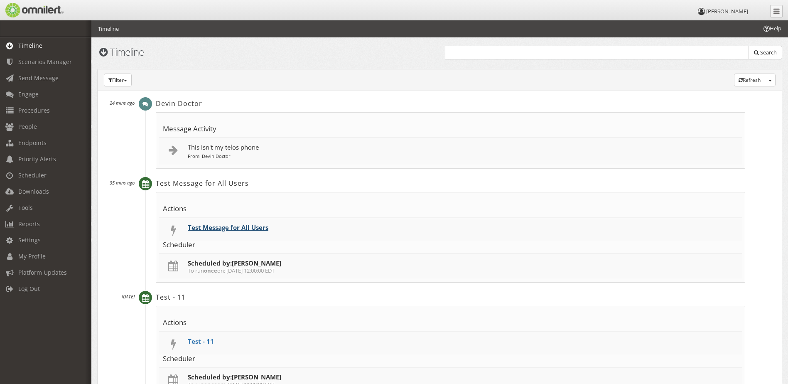
click at [225, 229] on link "Test Message for All Users" at bounding box center [228, 227] width 81 height 8
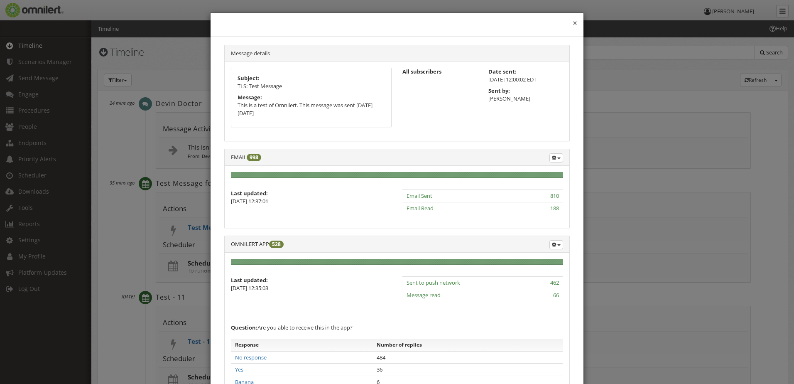
click at [573, 23] on button "×" at bounding box center [575, 23] width 5 height 8
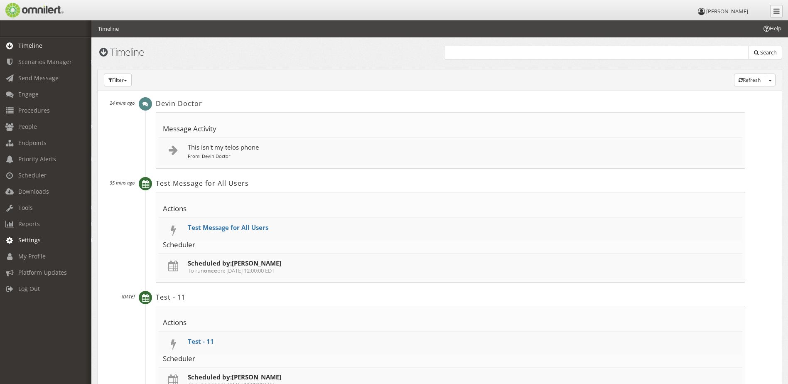
click at [49, 239] on link "Settings" at bounding box center [49, 240] width 99 height 16
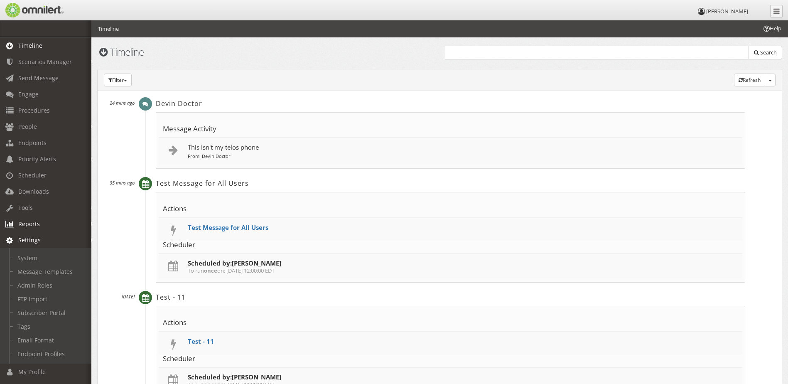
click at [51, 224] on link "Reports" at bounding box center [49, 224] width 99 height 16
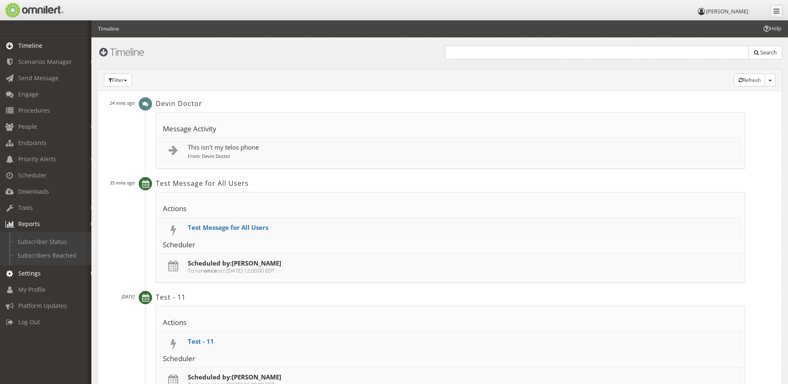
click at [42, 270] on link "Settings" at bounding box center [49, 273] width 99 height 16
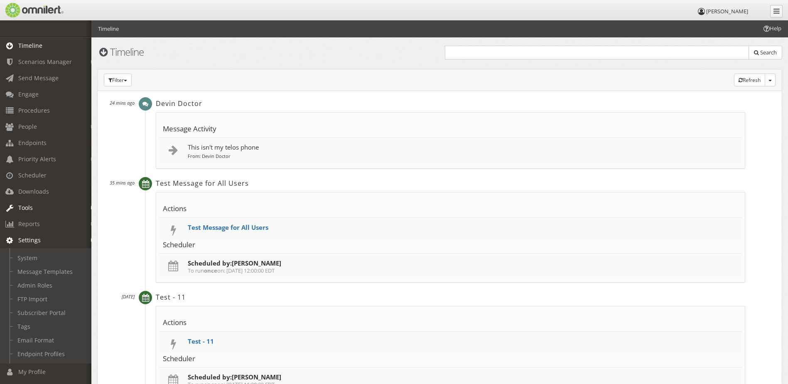
click at [44, 210] on link "Tools" at bounding box center [49, 207] width 99 height 16
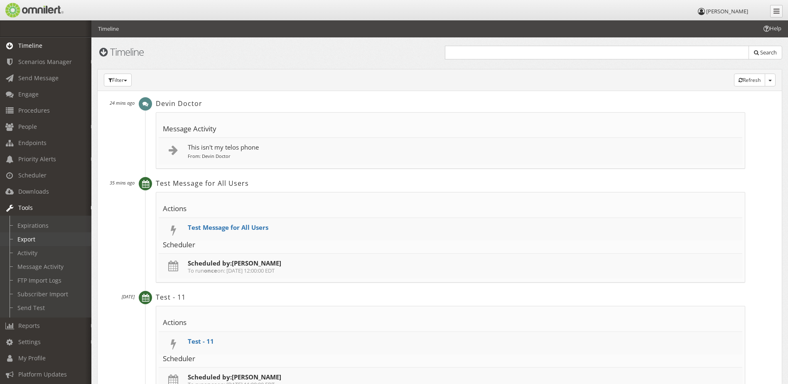
click at [43, 235] on link "Export" at bounding box center [49, 239] width 99 height 14
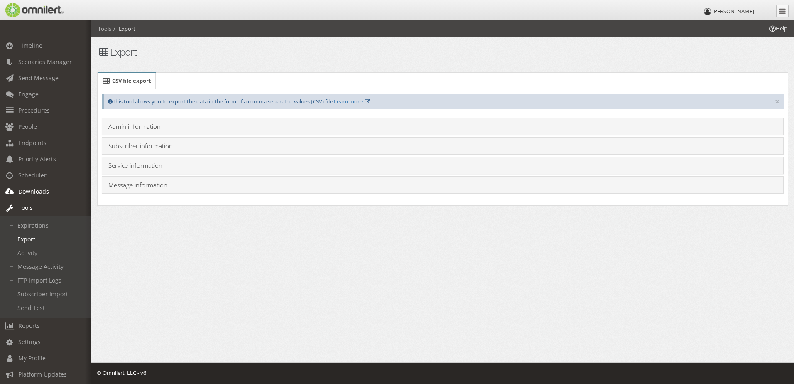
click at [46, 191] on span "Downloads" at bounding box center [33, 191] width 31 height 8
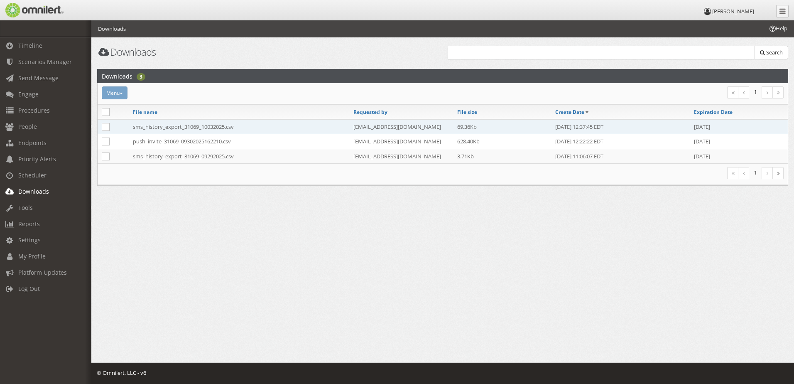
click at [333, 129] on td "sms_history_export_31069_10032025.csv" at bounding box center [239, 126] width 221 height 15
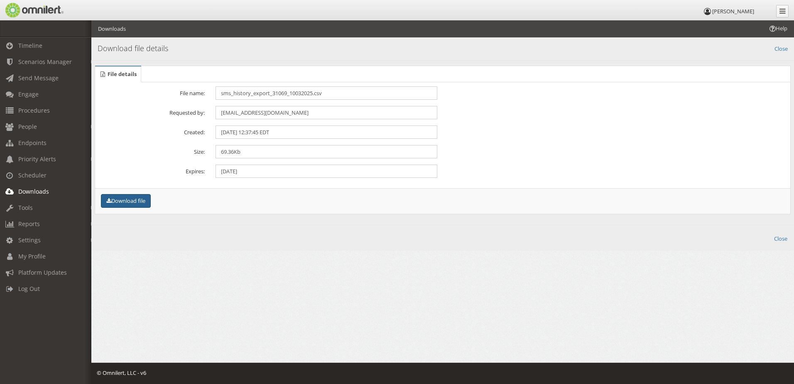
click at [129, 204] on button "Download file" at bounding box center [126, 201] width 50 height 14
drag, startPoint x: 302, startPoint y: 217, endPoint x: 298, endPoint y: 216, distance: 4.3
click at [302, 217] on div "File details Error! File name: sms_history_export_31069_10032025.csv Requested …" at bounding box center [442, 140] width 703 height 158
click at [39, 43] on span "Timeline" at bounding box center [30, 46] width 24 height 8
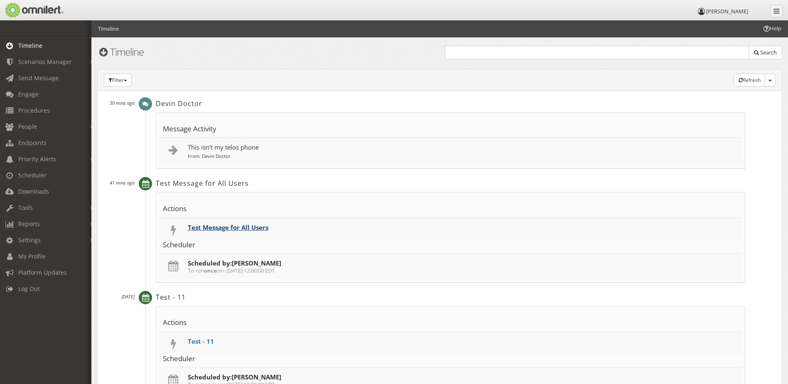
click at [225, 228] on link "Test Message for All Users" at bounding box center [228, 227] width 81 height 8
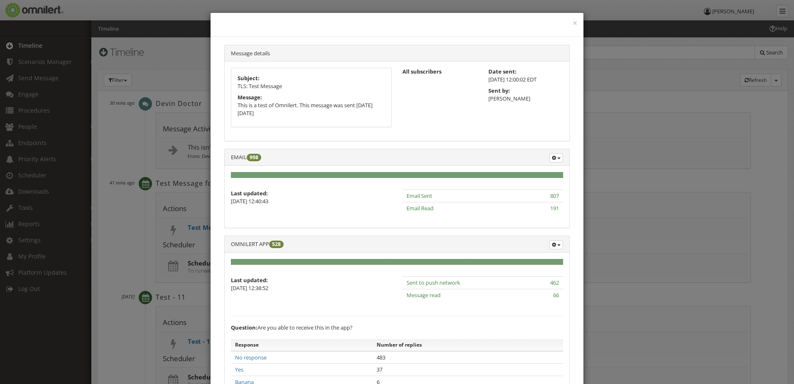
click at [573, 17] on div "×" at bounding box center [397, 25] width 373 height 24
click at [573, 21] on button "×" at bounding box center [575, 23] width 5 height 8
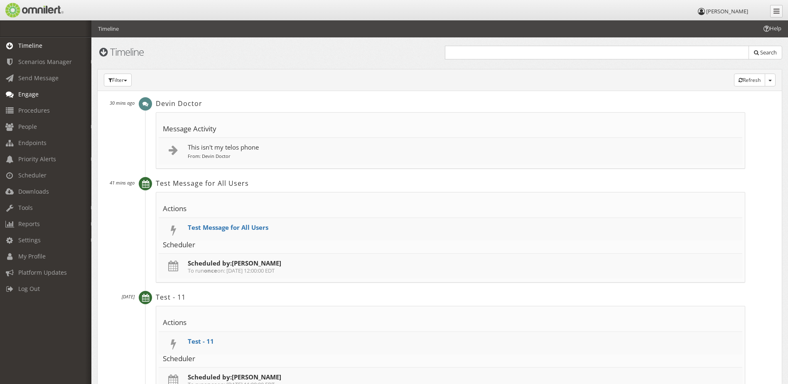
click at [36, 94] on span "Engage" at bounding box center [28, 94] width 20 height 8
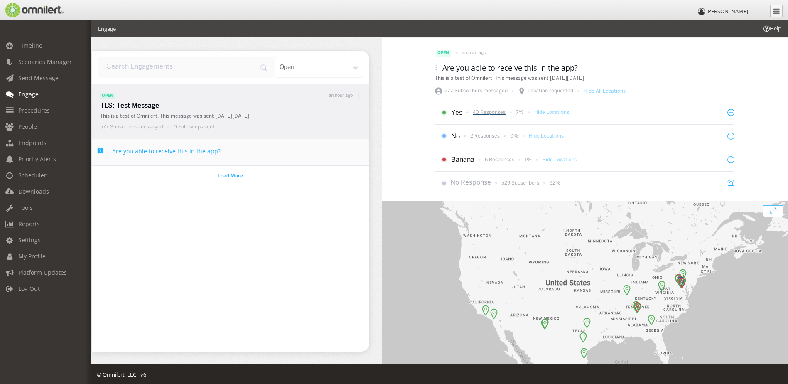
click at [487, 111] on p "40 Responses" at bounding box center [489, 112] width 33 height 7
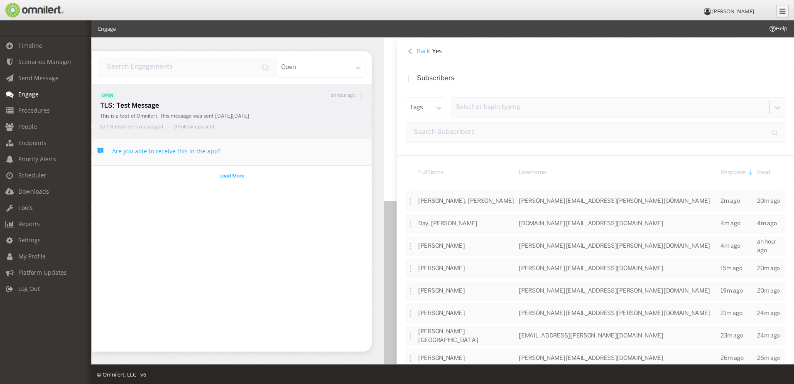
click at [416, 53] on button "Back" at bounding box center [418, 51] width 27 height 9
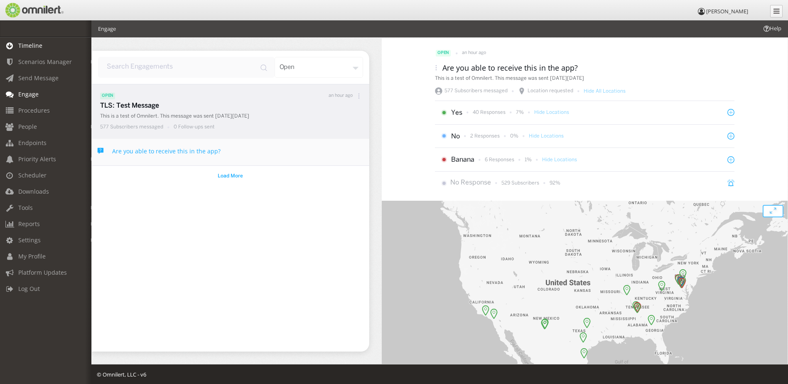
click at [33, 42] on span "Timeline" at bounding box center [30, 46] width 24 height 8
